Goal: Navigation & Orientation: Find specific page/section

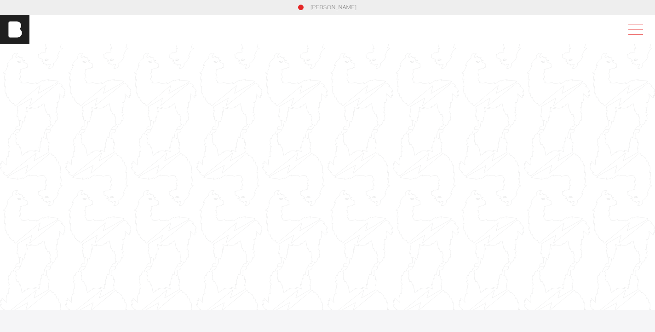
click at [634, 28] on span at bounding box center [634, 29] width 21 height 17
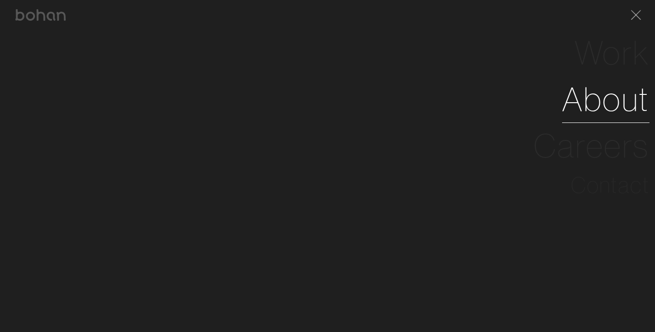
click at [620, 99] on link "About" at bounding box center [605, 99] width 87 height 46
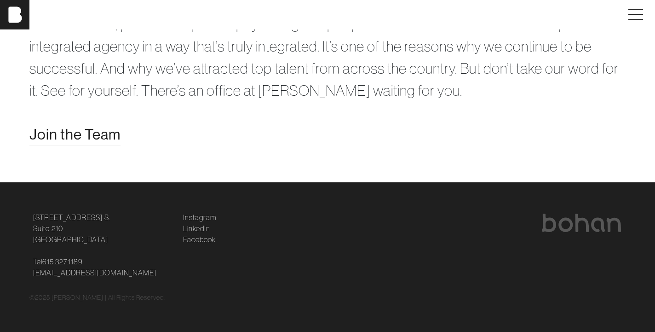
scroll to position [1843, 0]
click at [593, 229] on img at bounding box center [581, 223] width 81 height 18
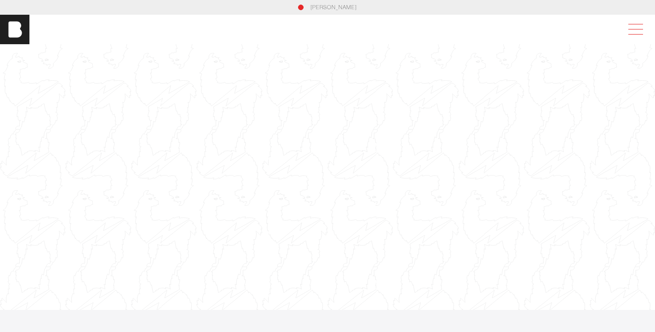
click at [636, 25] on span at bounding box center [634, 29] width 21 height 17
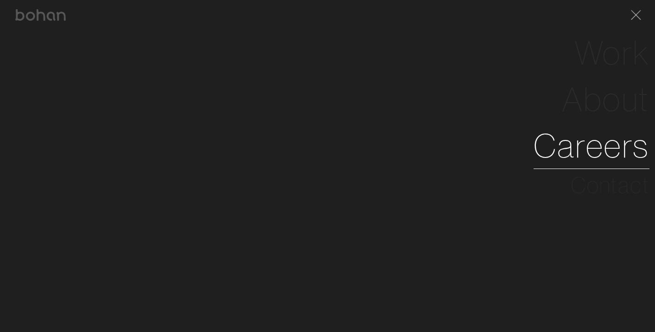
click at [620, 144] on link "Careers" at bounding box center [592, 145] width 116 height 46
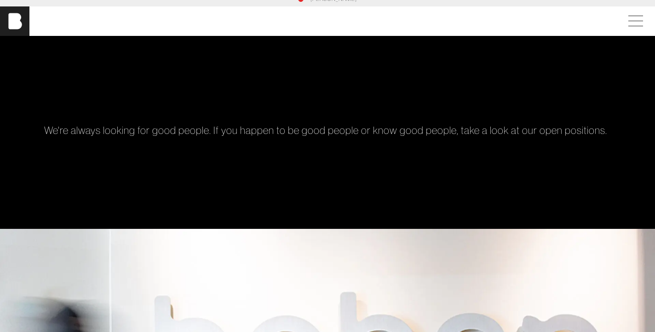
scroll to position [6, 0]
